Goal: Task Accomplishment & Management: Manage account settings

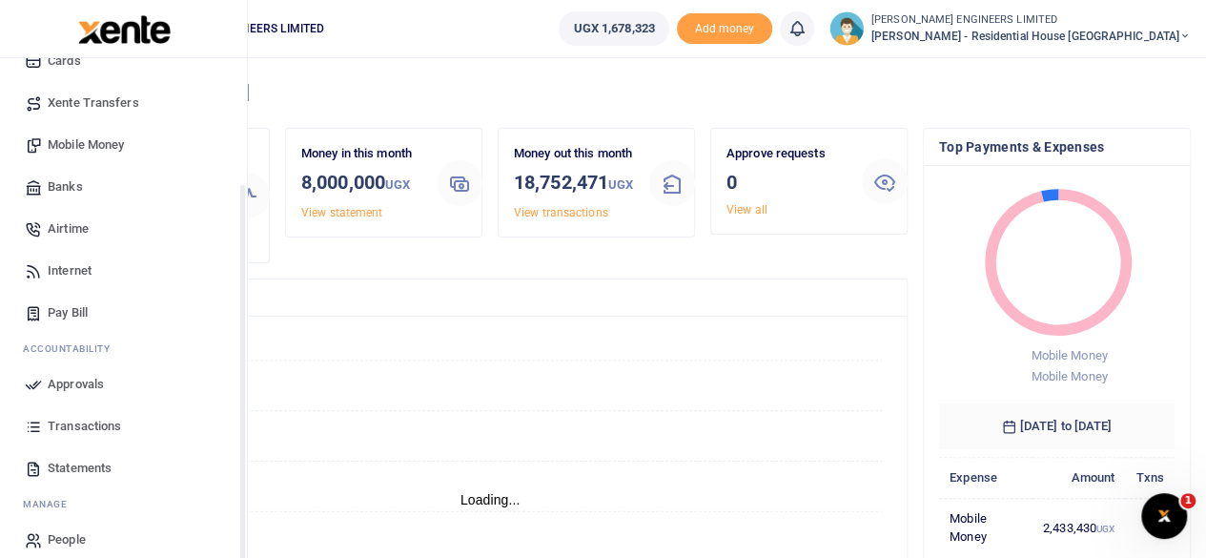
scroll to position [164, 0]
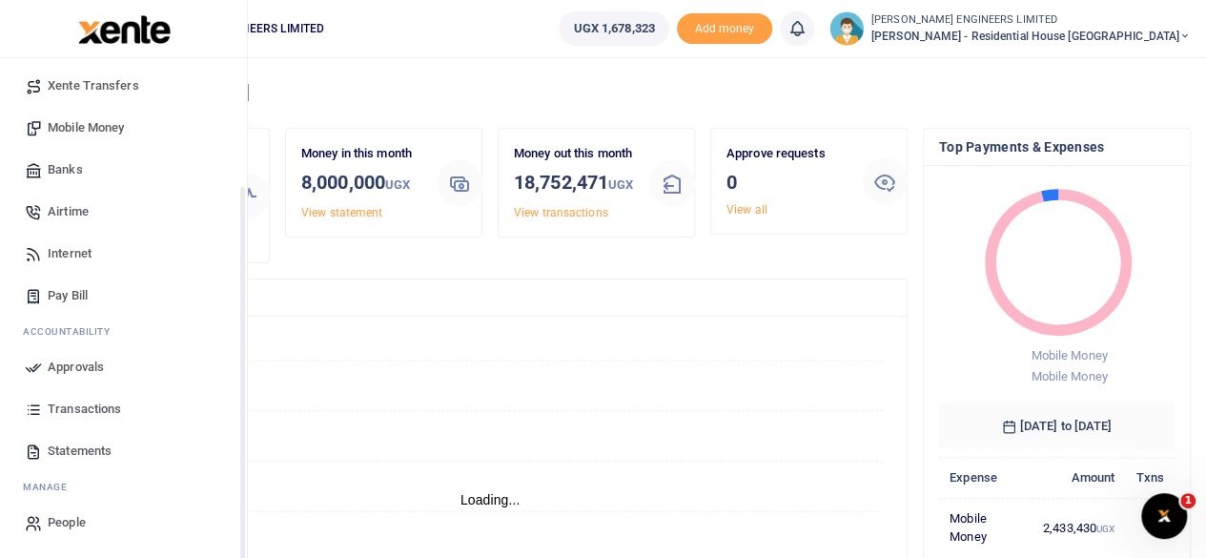
click at [74, 409] on span "Transactions" at bounding box center [84, 409] width 73 height 19
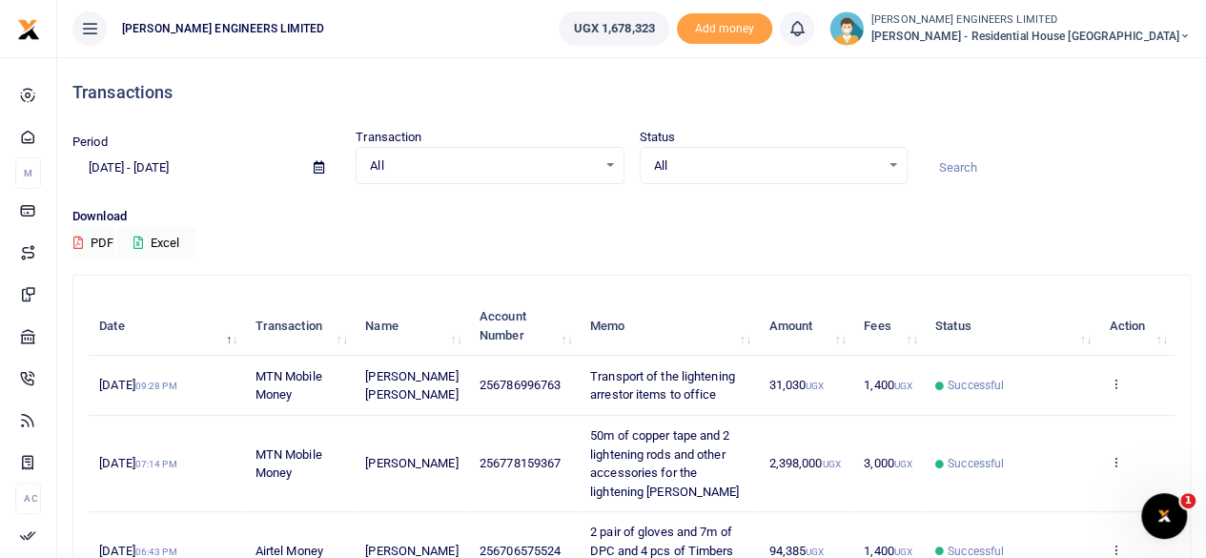
click at [319, 171] on icon at bounding box center [319, 167] width 10 height 12
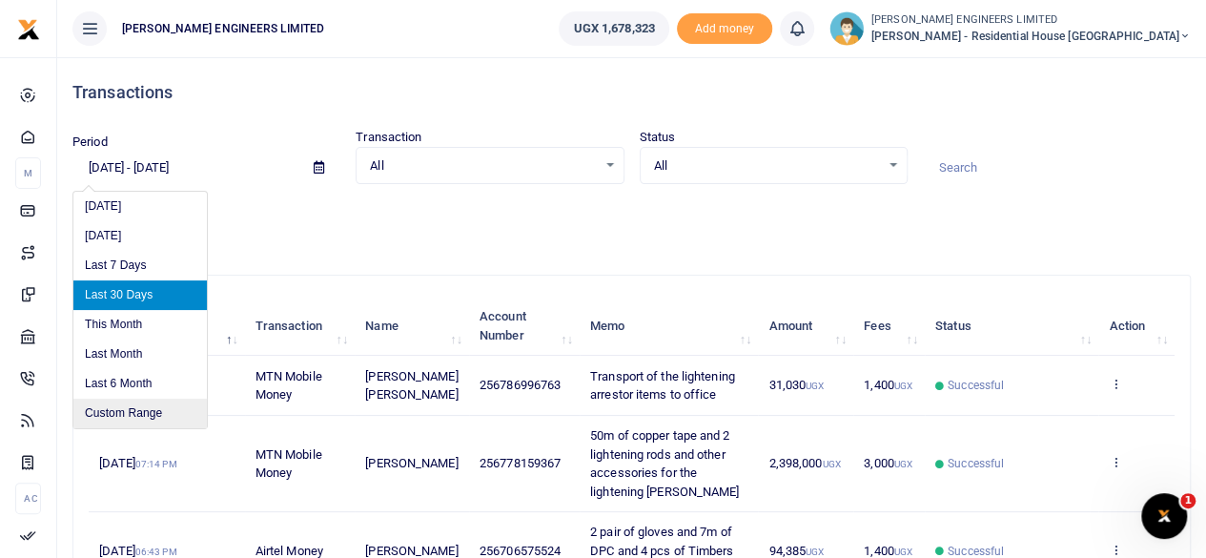
click at [118, 411] on li "Custom Range" at bounding box center [140, 414] width 134 height 30
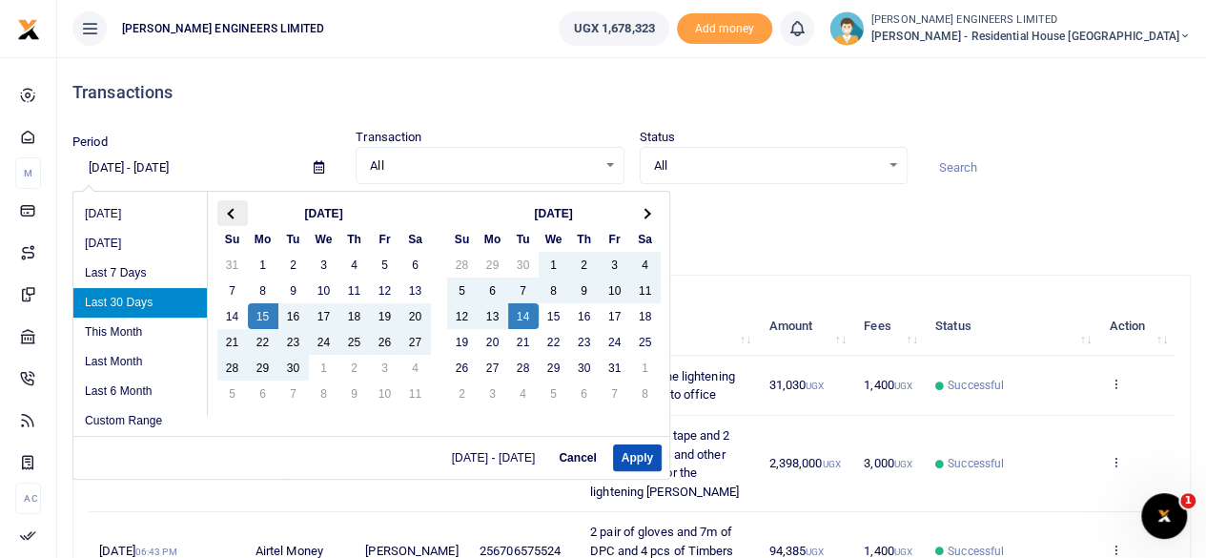
click at [233, 212] on span at bounding box center [232, 213] width 10 height 10
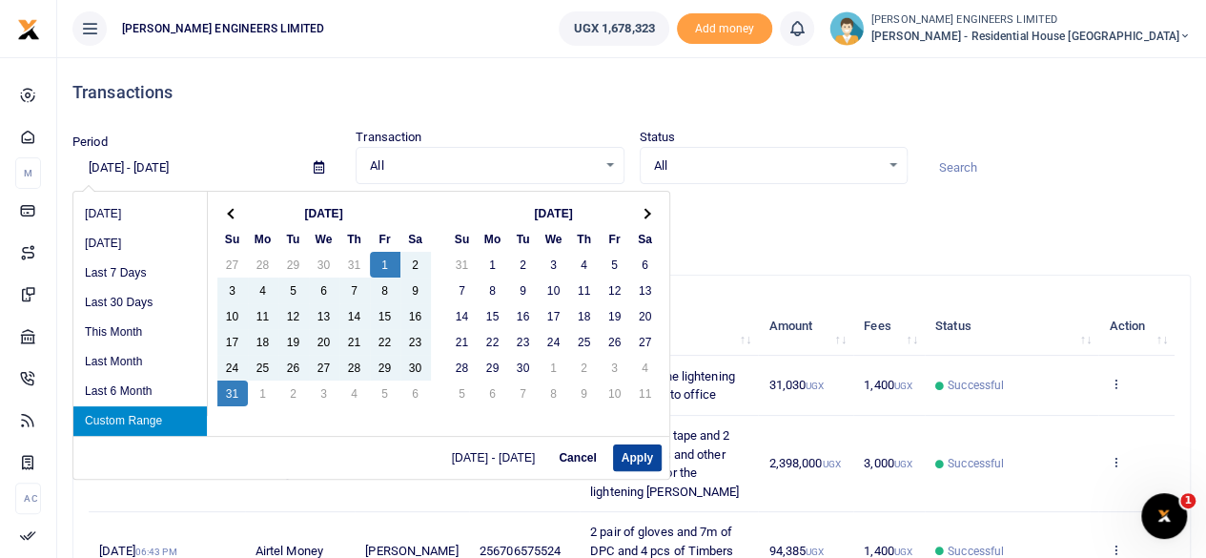
click at [639, 461] on button "Apply" at bounding box center [637, 457] width 49 height 27
type input "[DATE] - [DATE]"
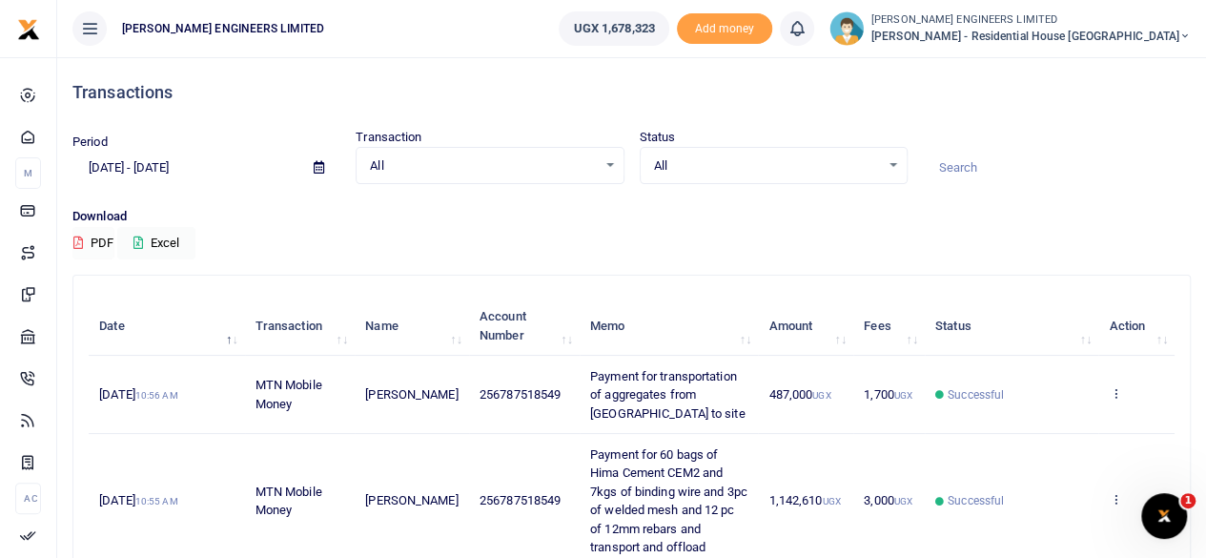
click at [87, 245] on button "PDF" at bounding box center [93, 243] width 42 height 32
